Goal: Information Seeking & Learning: Check status

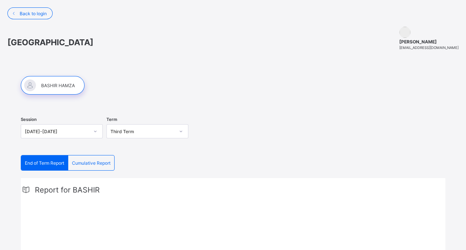
click at [93, 161] on span "Cumulative Report" at bounding box center [91, 163] width 39 height 6
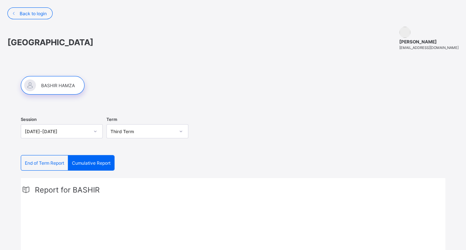
click at [101, 162] on span "Cumulative Report" at bounding box center [91, 163] width 39 height 6
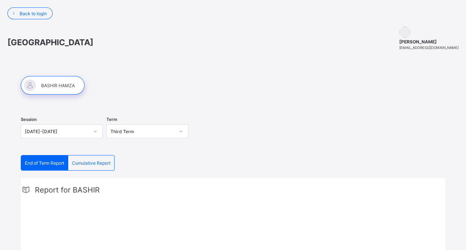
click at [52, 163] on span "End of Term Report" at bounding box center [44, 163] width 39 height 6
drag, startPoint x: 52, startPoint y: 163, endPoint x: 38, endPoint y: 165, distance: 14.0
click at [38, 165] on div "End of Term Report" at bounding box center [44, 162] width 47 height 15
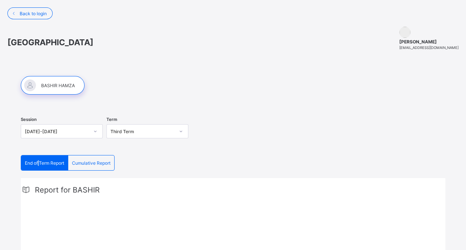
click at [38, 165] on div "End of Term Report" at bounding box center [44, 162] width 47 height 15
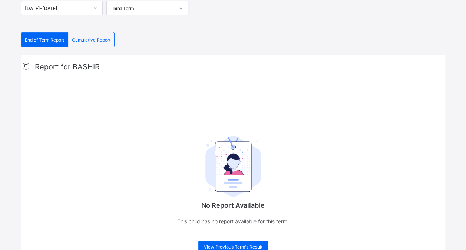
scroll to position [148, 0]
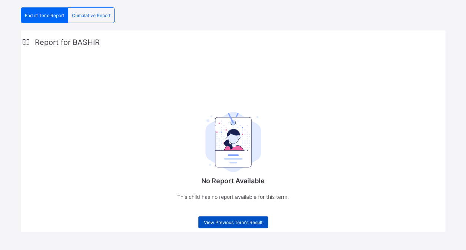
click at [231, 220] on span "View Previous Term's Result" at bounding box center [233, 223] width 59 height 6
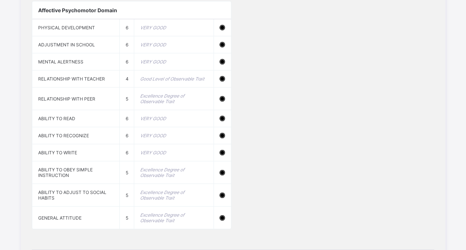
scroll to position [1144, 0]
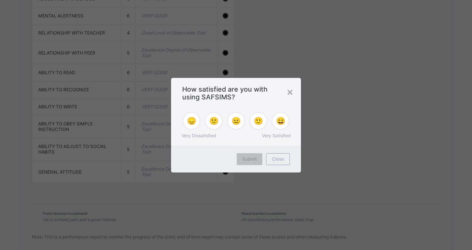
click at [403, 39] on div "× How satisfied are you with using SAFSIMS? 😞 🙁 😐 🙂 😄 Very Dissatisfied Very Sa…" at bounding box center [236, 125] width 472 height 250
click at [290, 91] on div "×" at bounding box center [289, 91] width 7 height 13
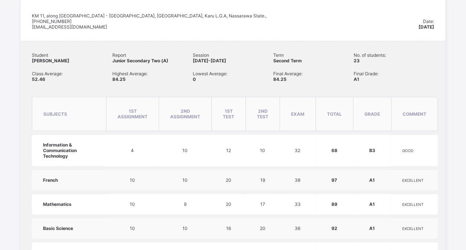
scroll to position [118, 0]
